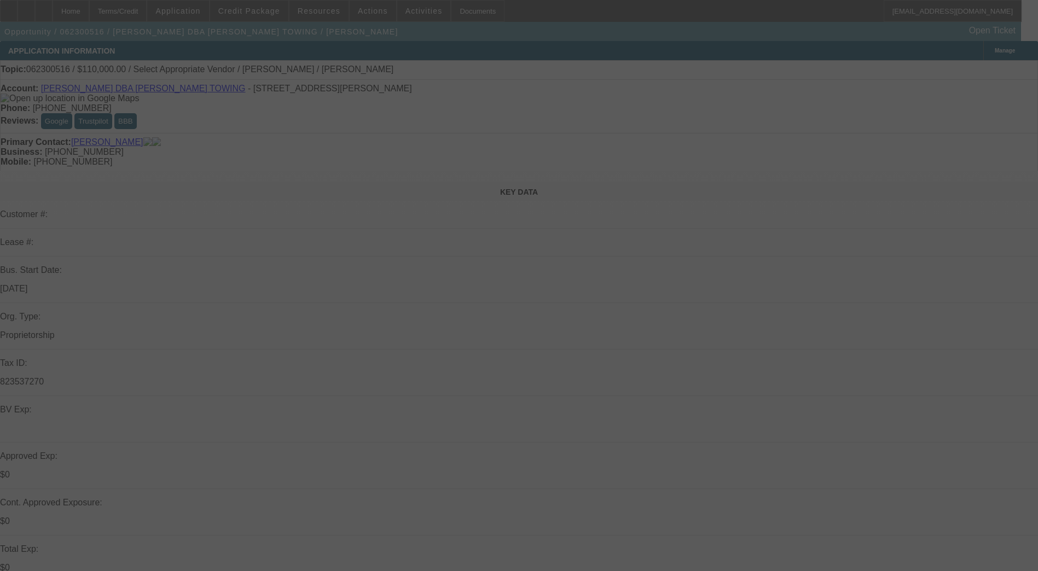
select select "0"
select select "6"
select select "0"
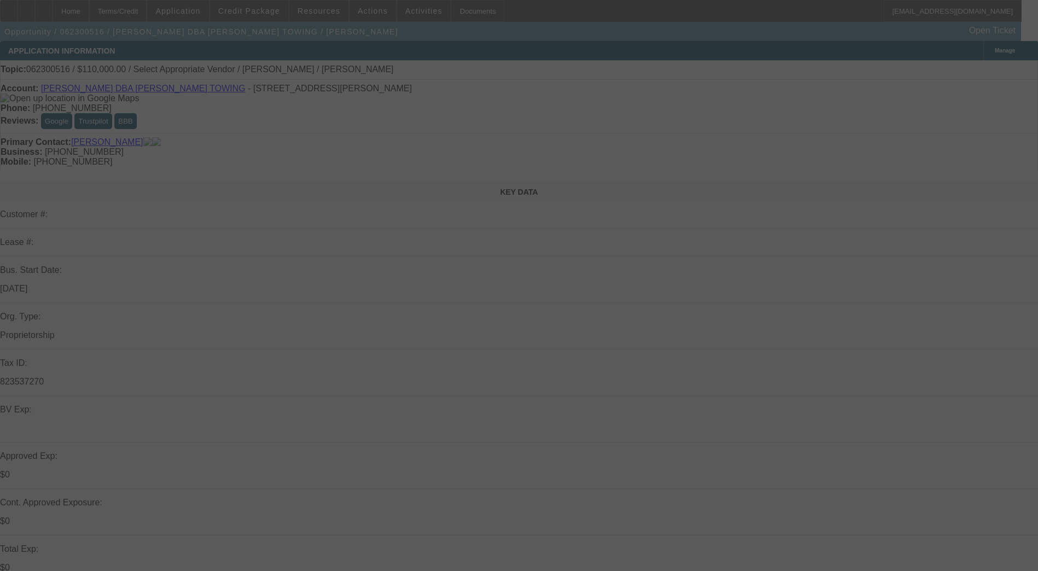
select select "2"
select select "0"
select select "6"
select select "0"
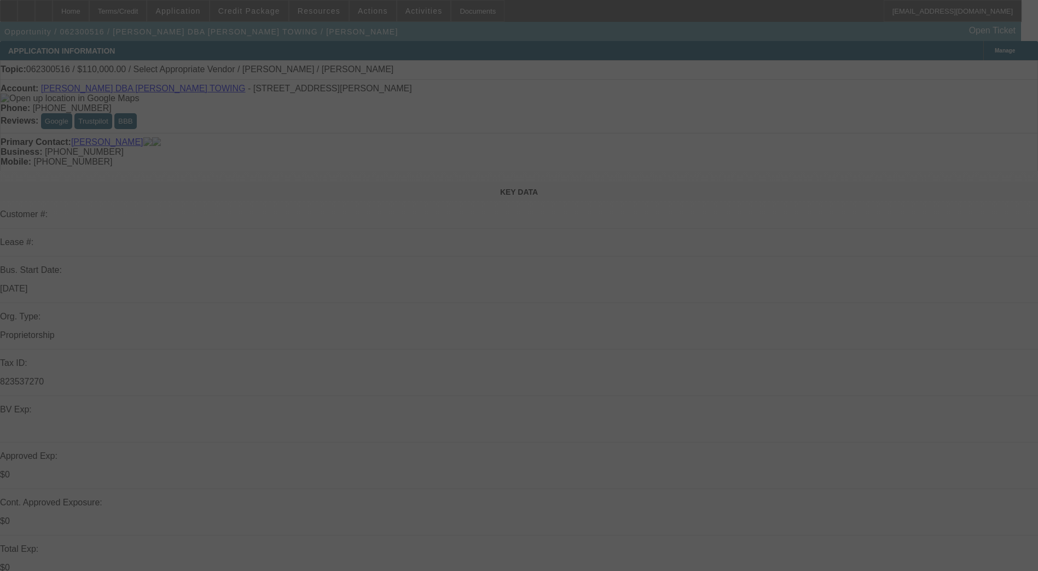
select select "0"
select select "0.1"
select select "4"
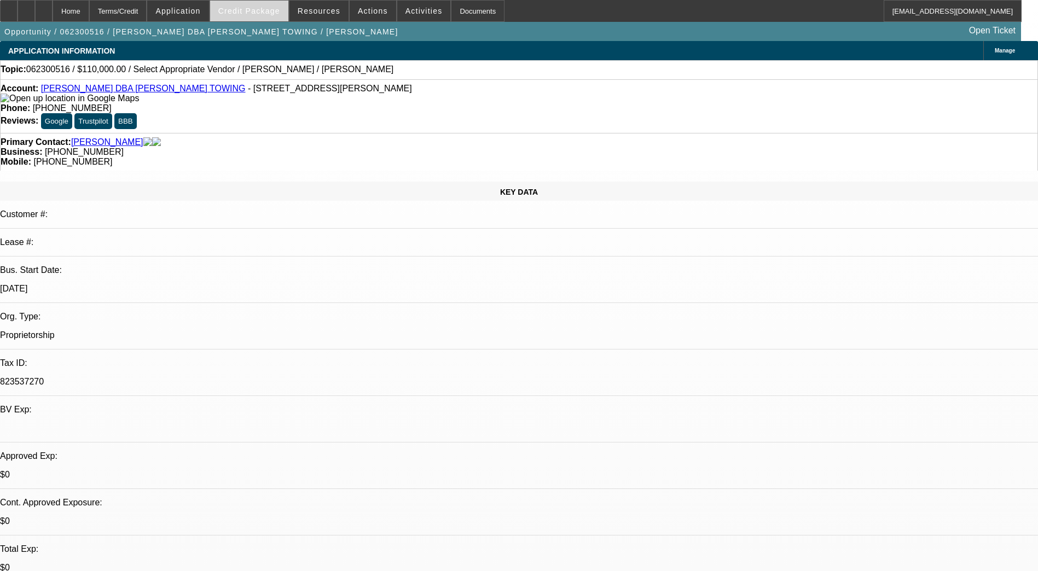
click at [265, 4] on span at bounding box center [249, 11] width 78 height 26
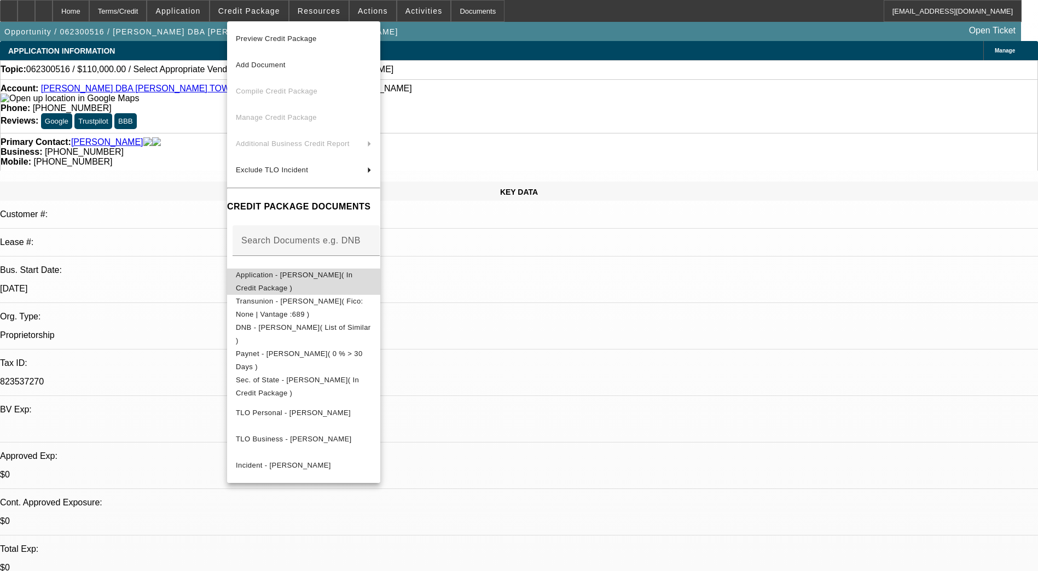
click at [290, 273] on span "Application - Charles Devine( In Credit Package )" at bounding box center [304, 282] width 136 height 26
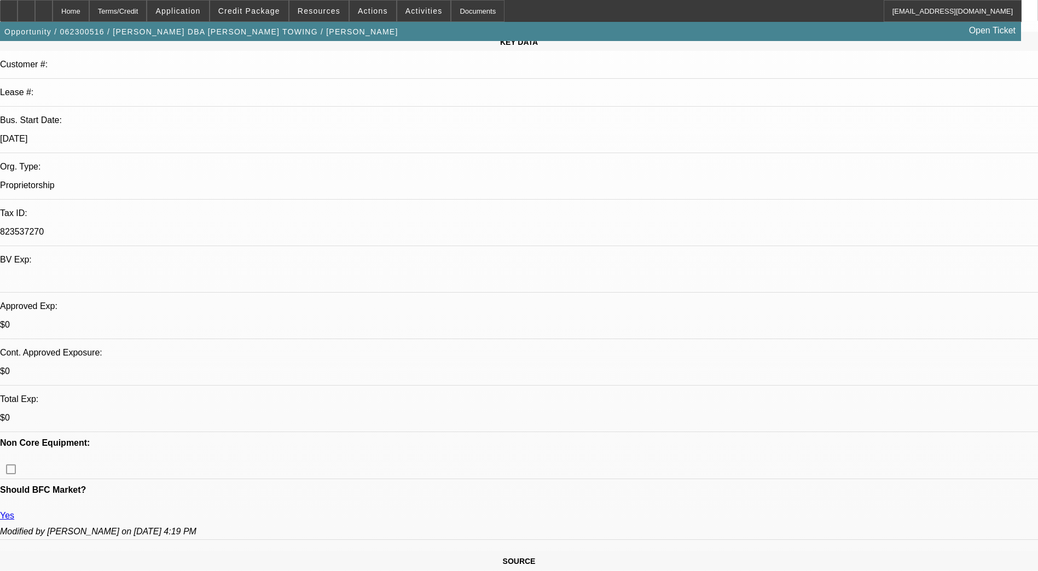
scroll to position [328, 0]
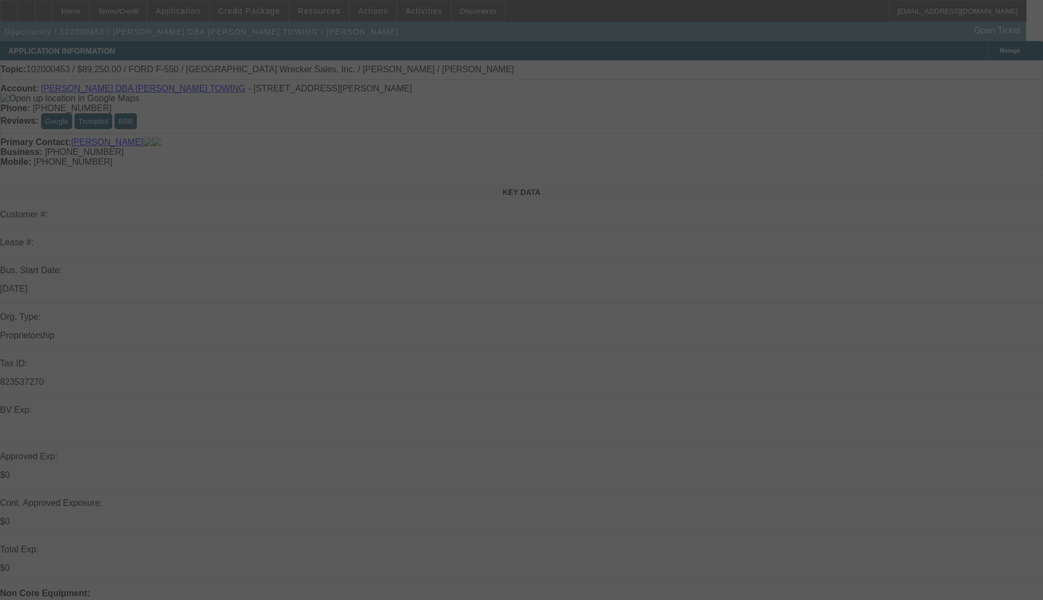
select select "0"
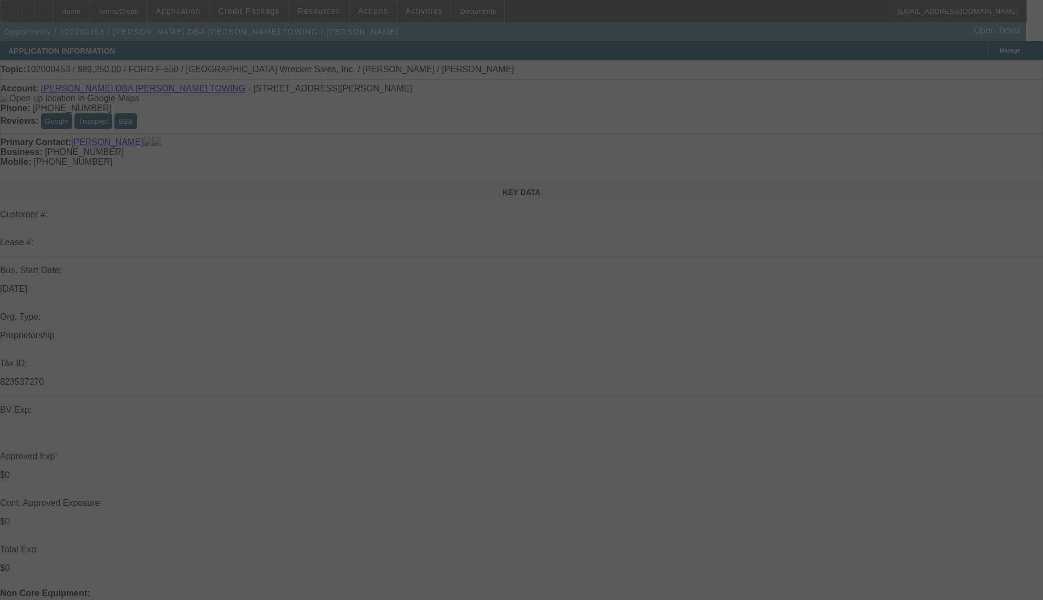
select select "0"
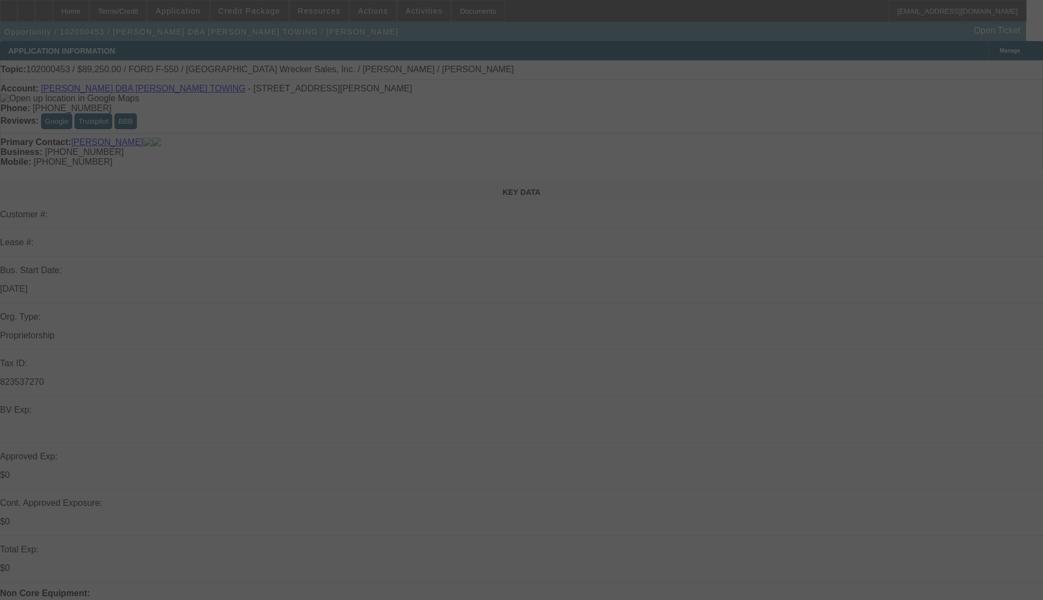
select select "0"
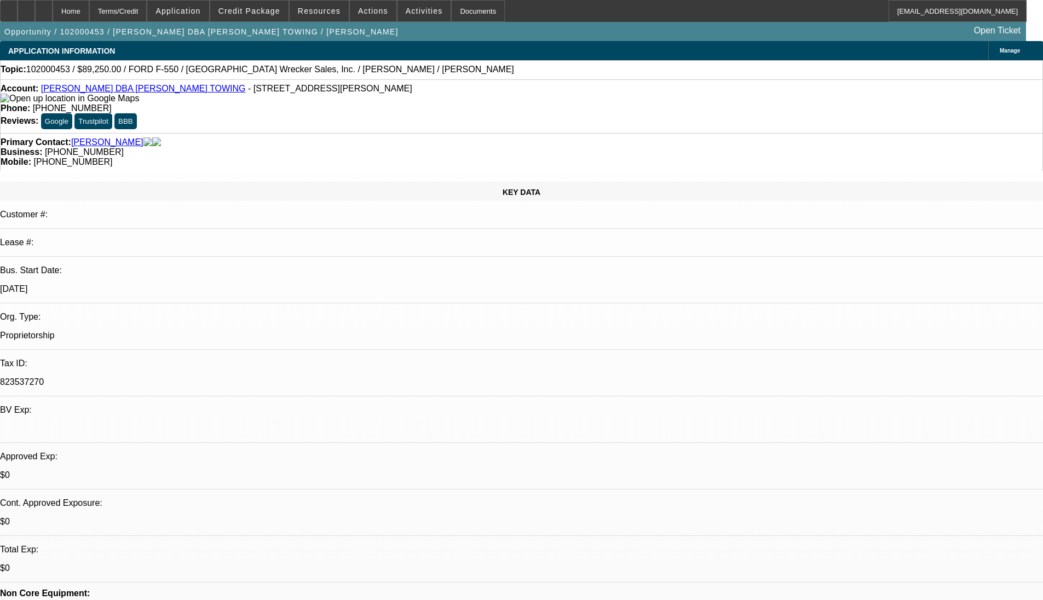
select select "1"
select select "6"
select select "1"
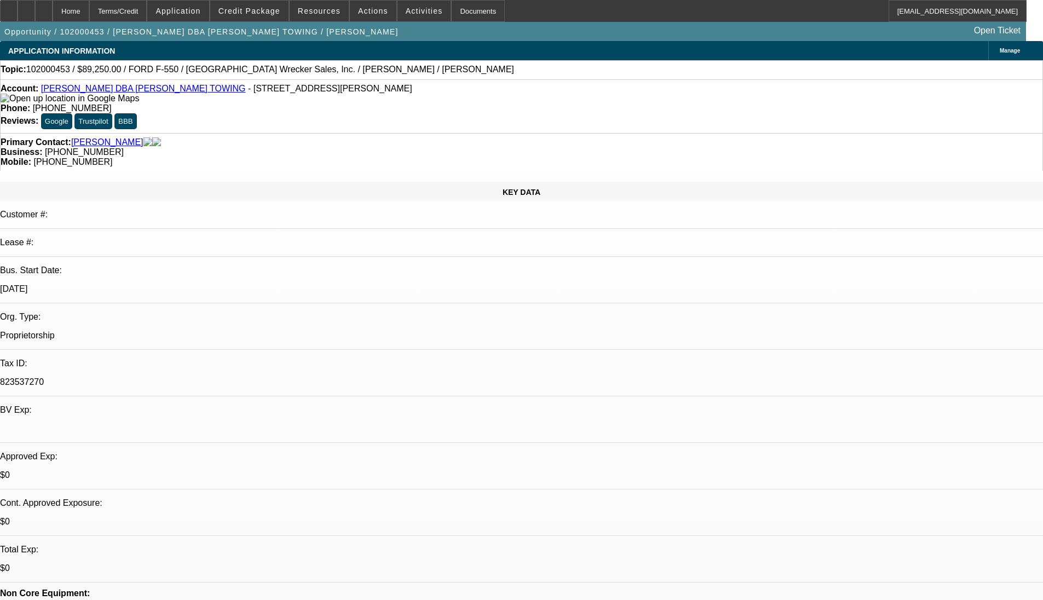
select select "6"
select select "1"
select select "6"
select select "1"
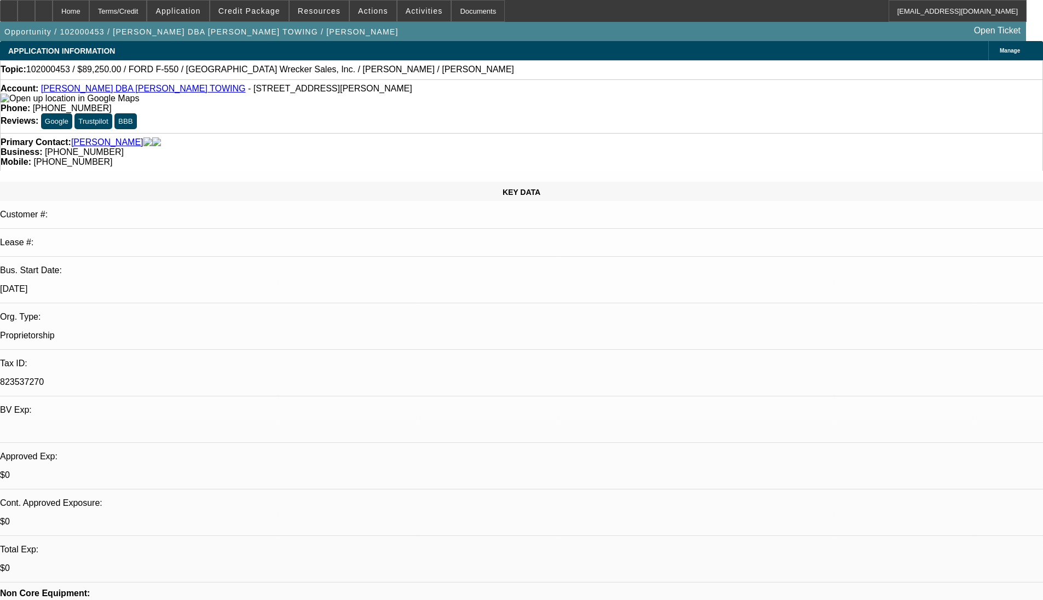
select select "1"
select select "6"
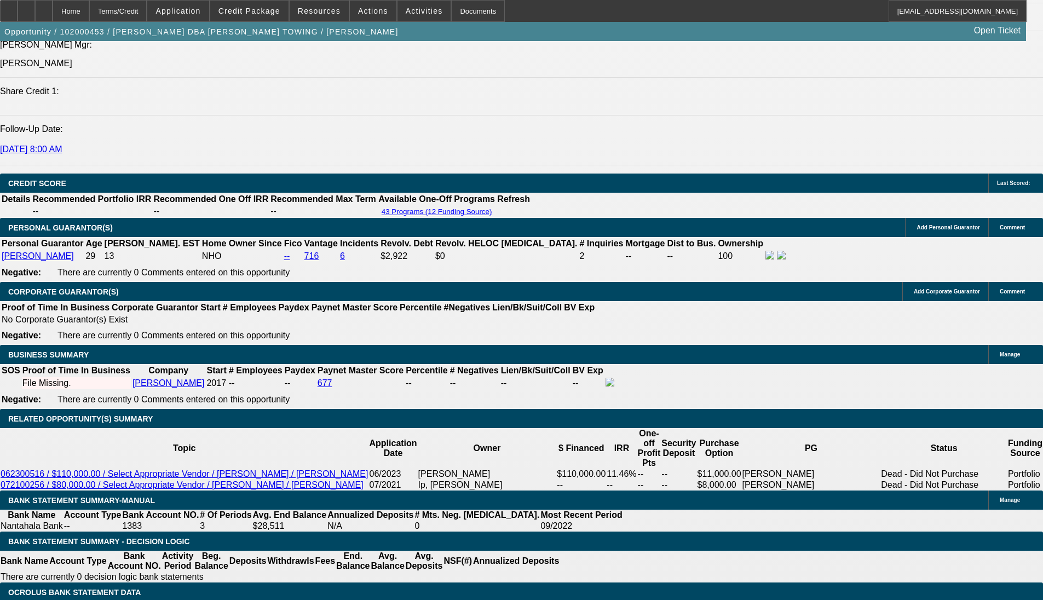
scroll to position [1431, 0]
